Goal: Information Seeking & Learning: Check status

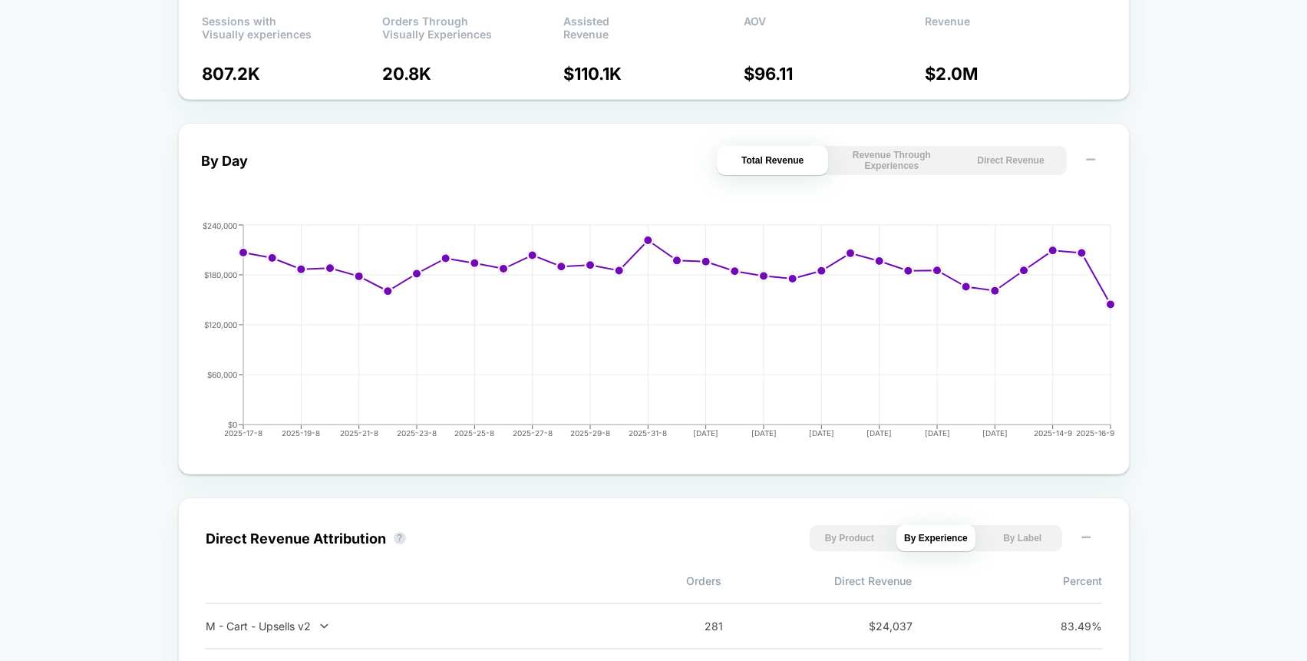
scroll to position [592, 0]
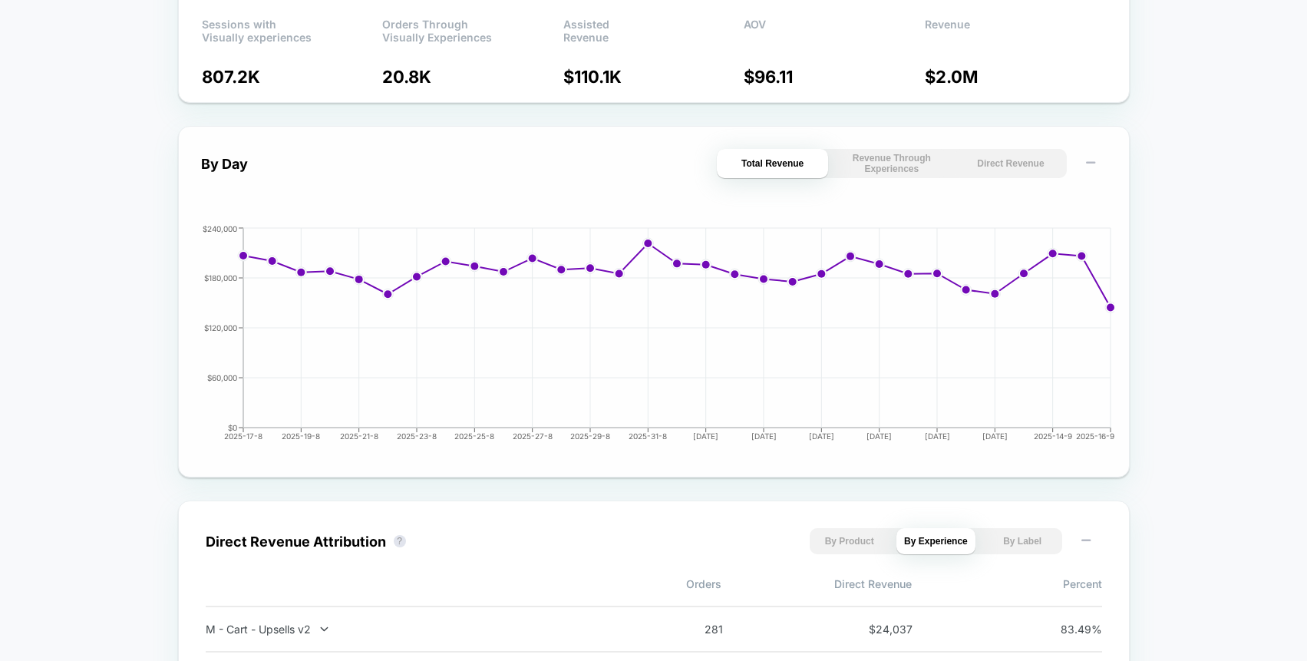
click at [878, 168] on button "Revenue Through Experiences" at bounding box center [891, 163] width 111 height 29
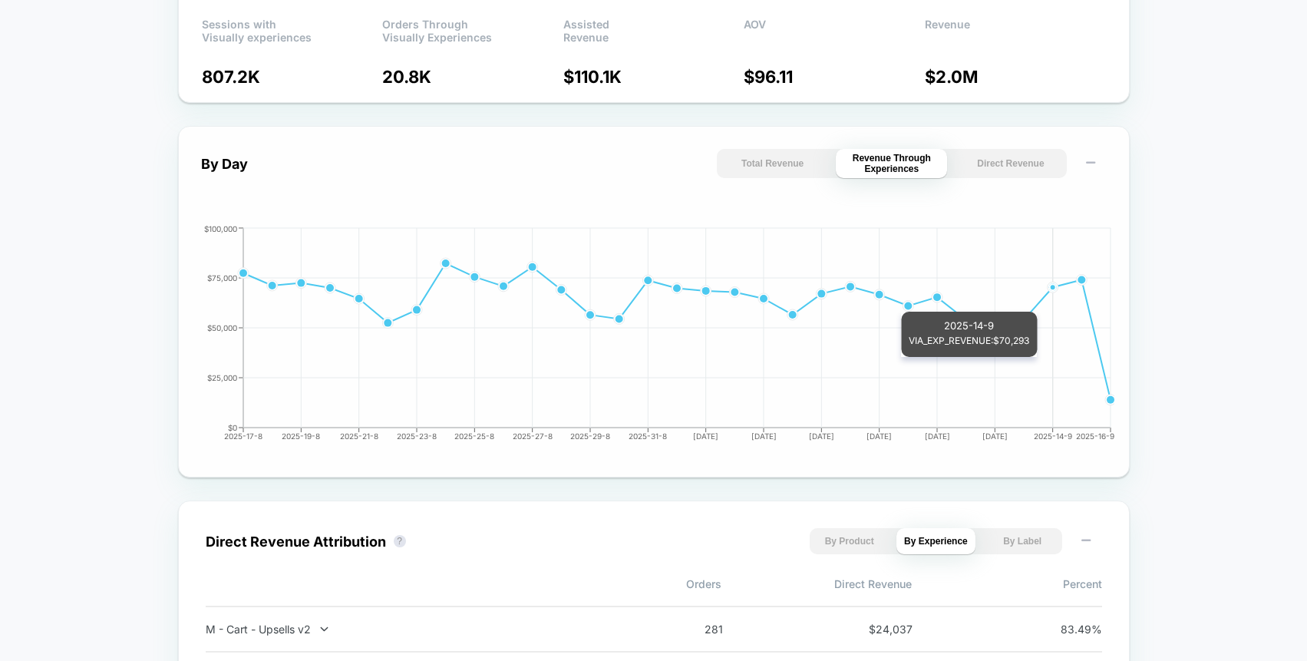
scroll to position [592, 0]
click at [772, 168] on button "Total Revenue" at bounding box center [772, 164] width 111 height 29
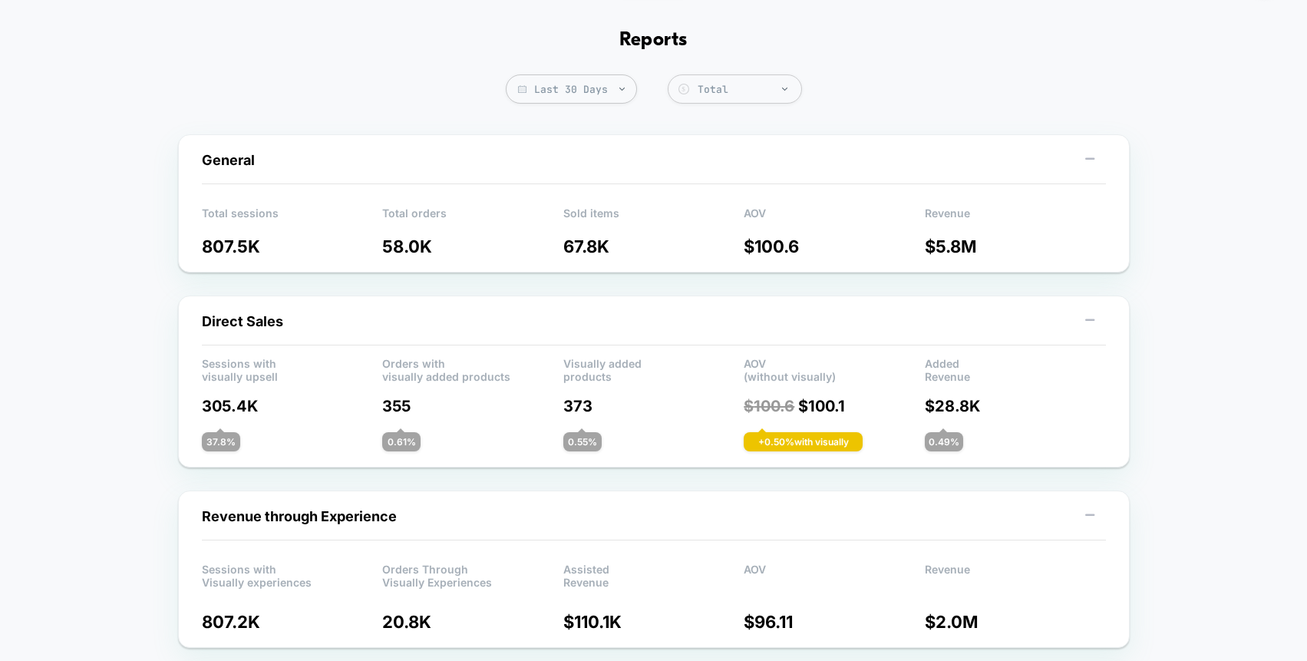
scroll to position [0, 0]
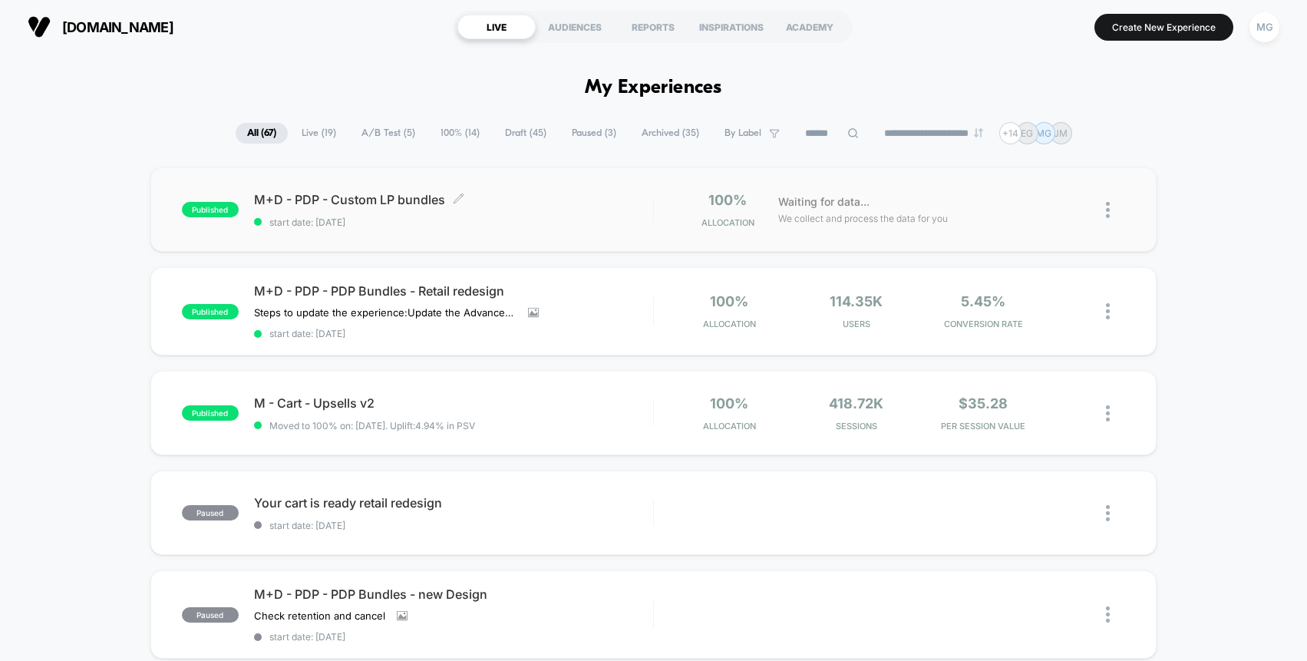
click at [409, 219] on span "start date: [DATE]" at bounding box center [453, 222] width 399 height 12
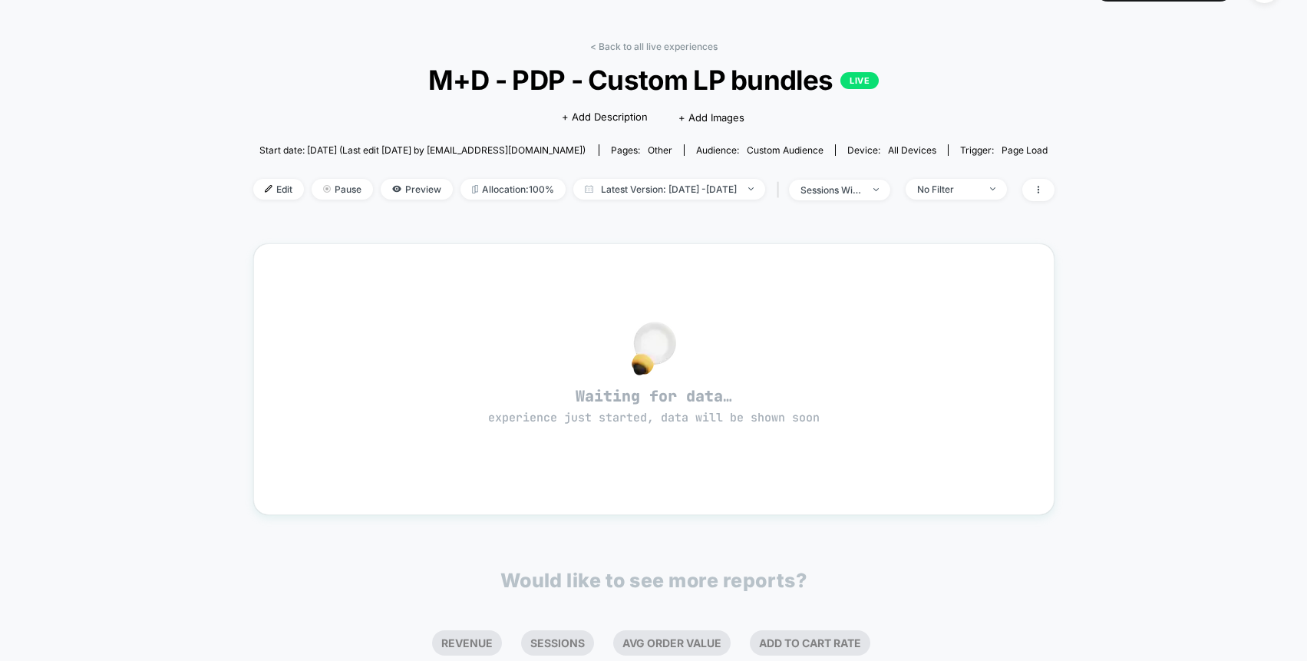
scroll to position [62, 0]
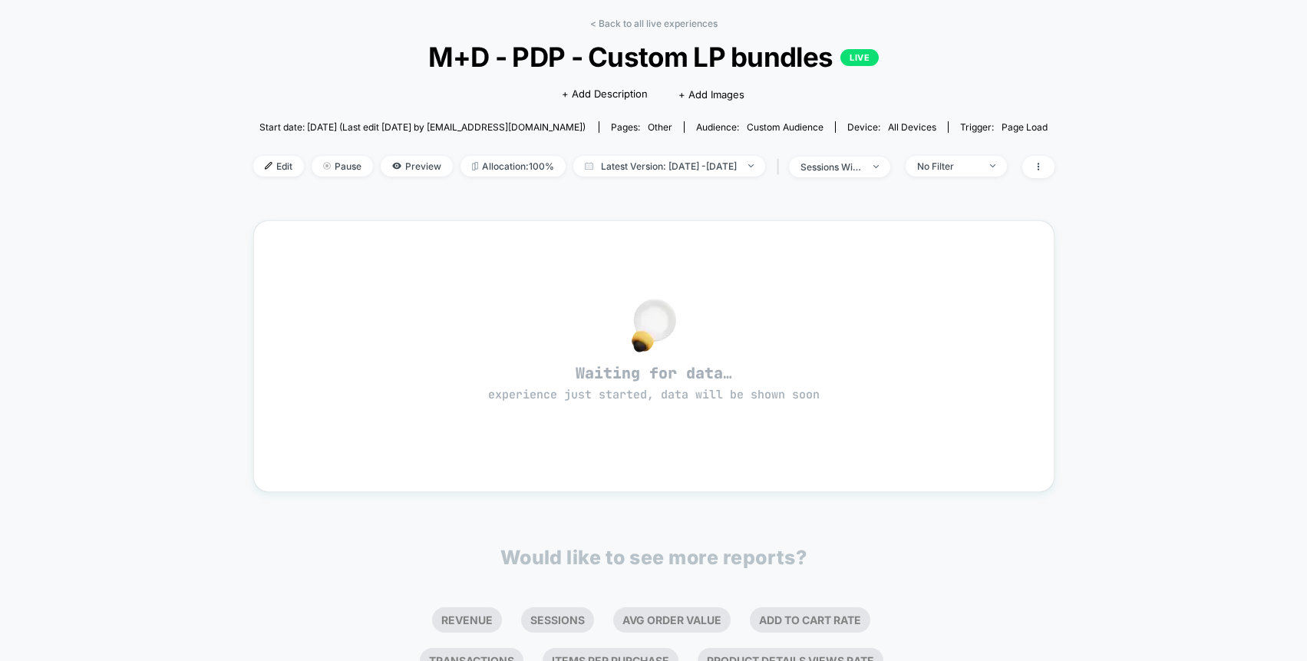
click at [652, 120] on div "Start date: [DATE] (Last edit [DATE] by [EMAIL_ADDRESS][DOMAIN_NAME]) Pages: ot…" at bounding box center [653, 127] width 801 height 27
